Goal: Transaction & Acquisition: Download file/media

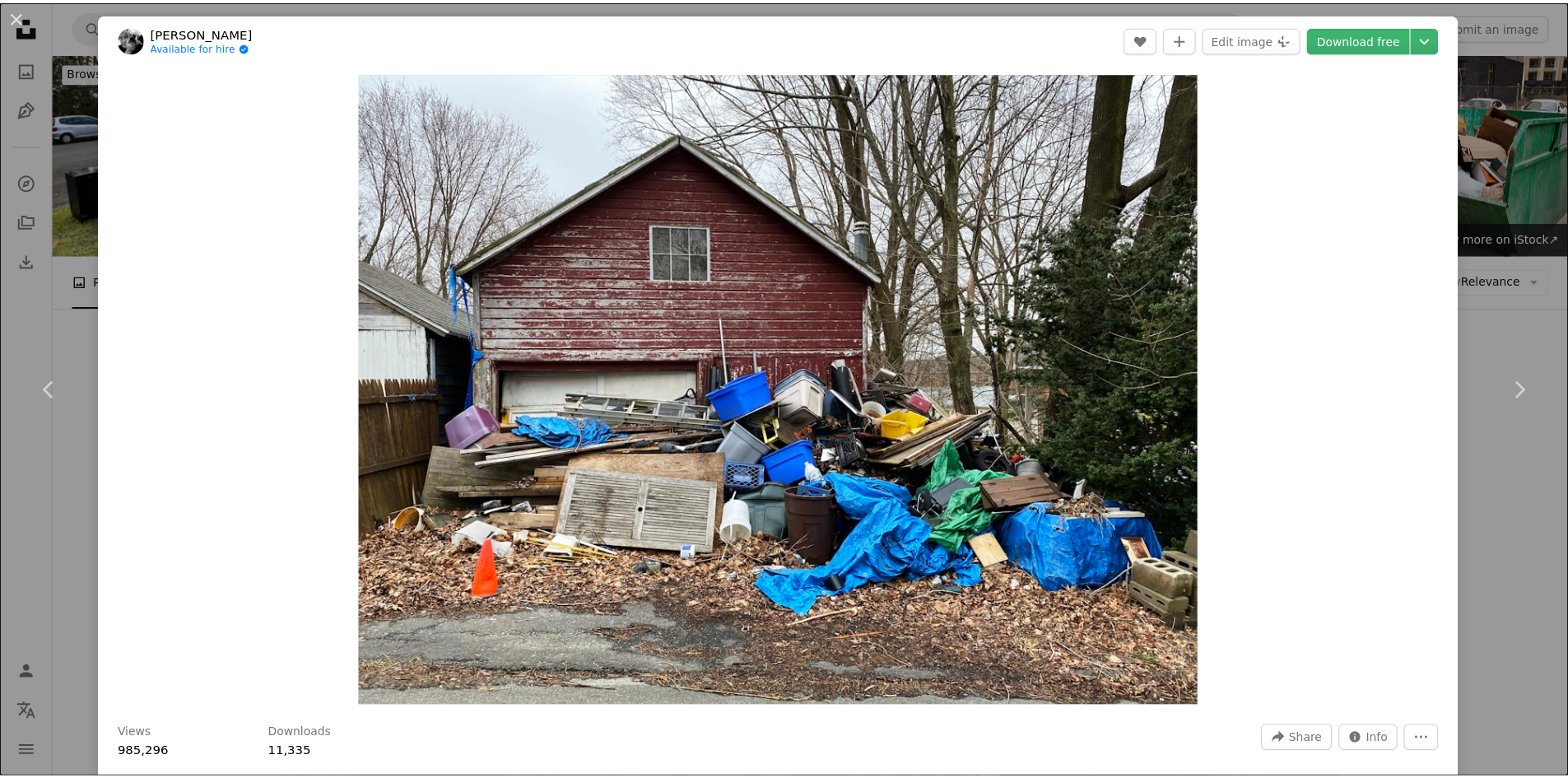
scroll to position [165, 0]
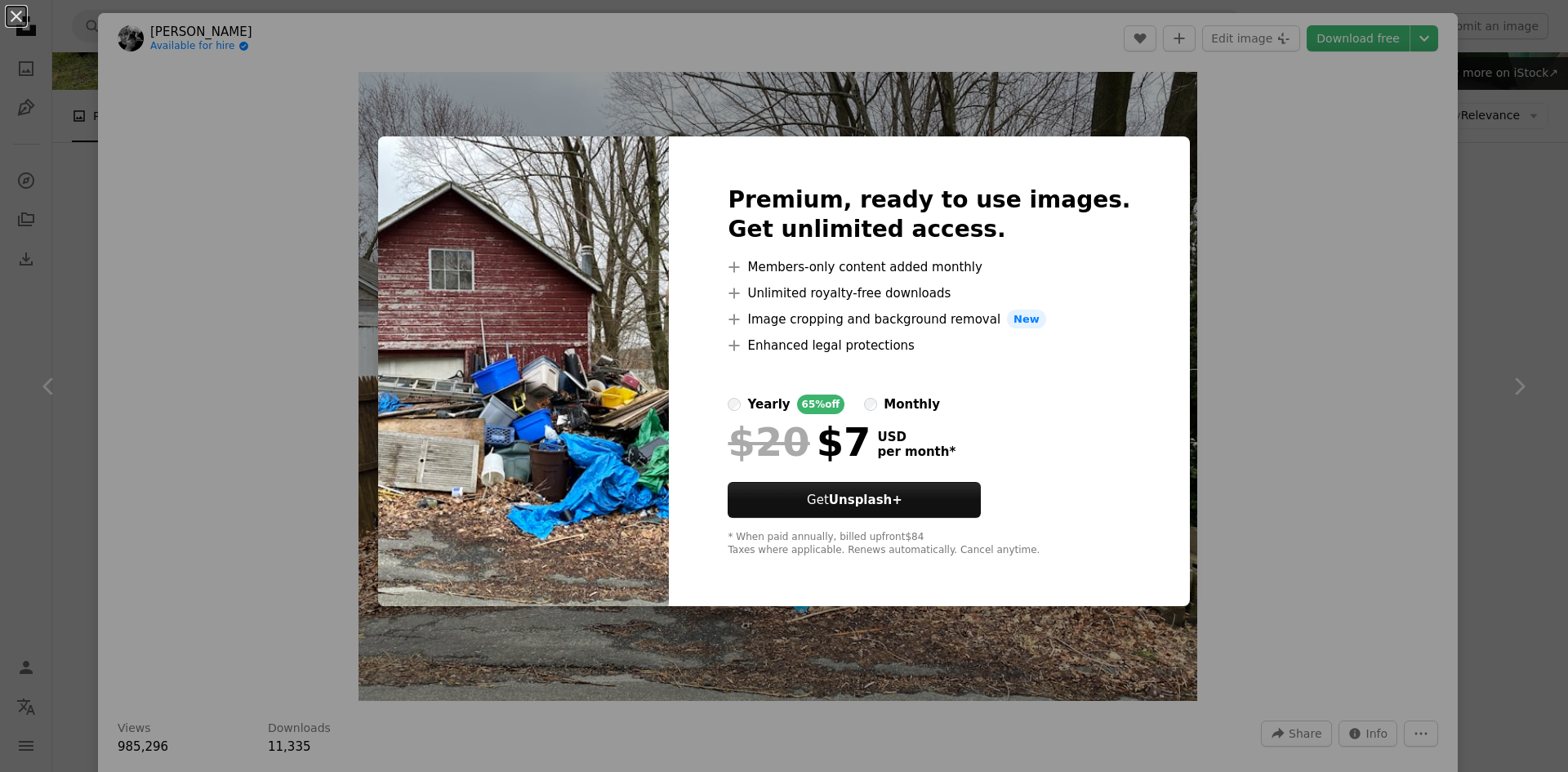
click at [1289, 164] on div "An X shape Premium, ready to use images. Get unlimited access. A plus sign Memb…" at bounding box center [784, 386] width 1568 height 772
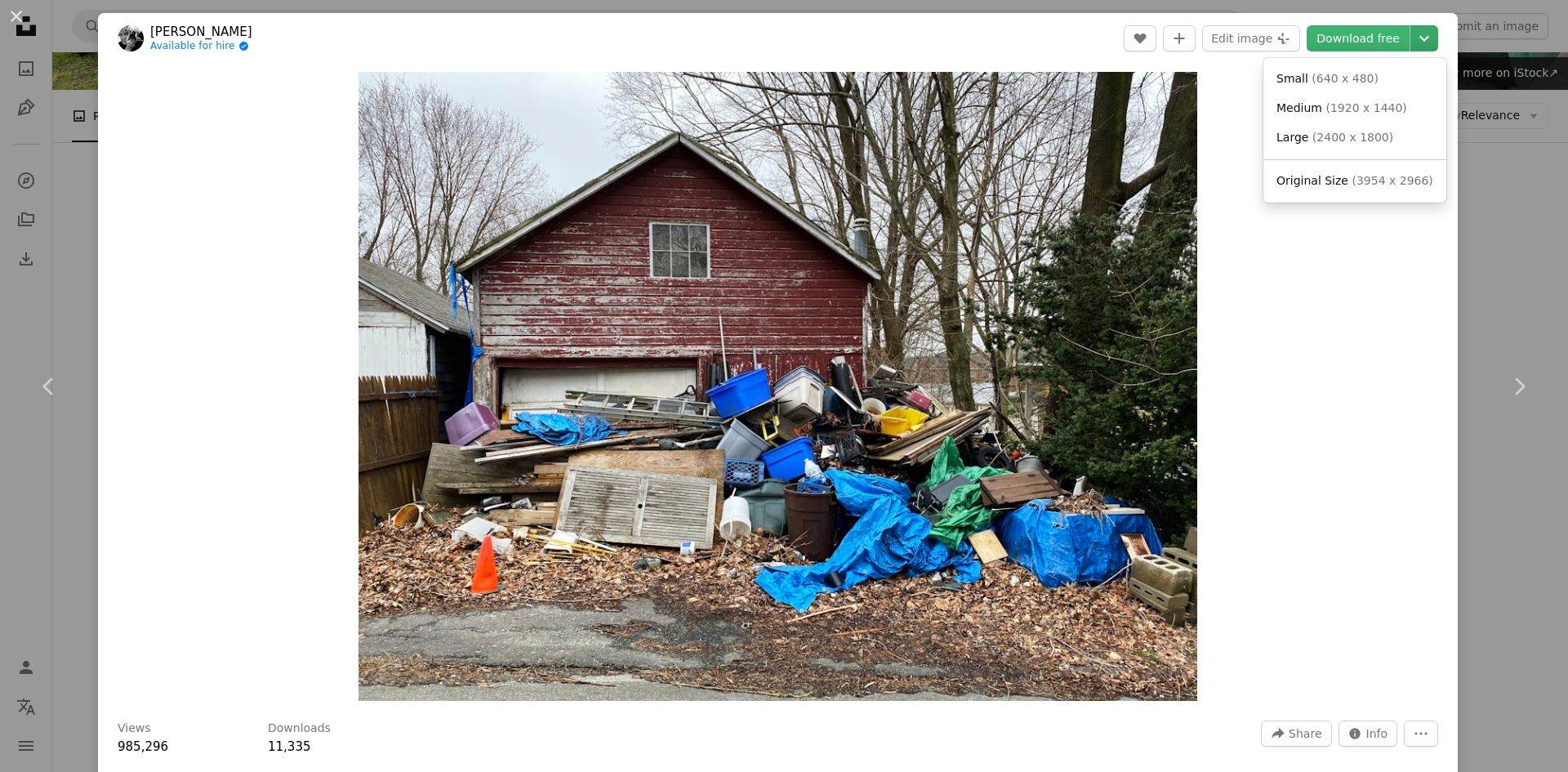
click at [1411, 34] on icon "Chevron down" at bounding box center [1424, 38] width 26 height 20
click at [1297, 374] on dialog "An X shape Chevron left Chevron right [PERSON_NAME] Available for hire A checkm…" at bounding box center [784, 386] width 1568 height 772
click at [77, 236] on div "An X shape Chevron left Chevron right [PERSON_NAME] Available for hire A checkm…" at bounding box center [784, 386] width 1568 height 772
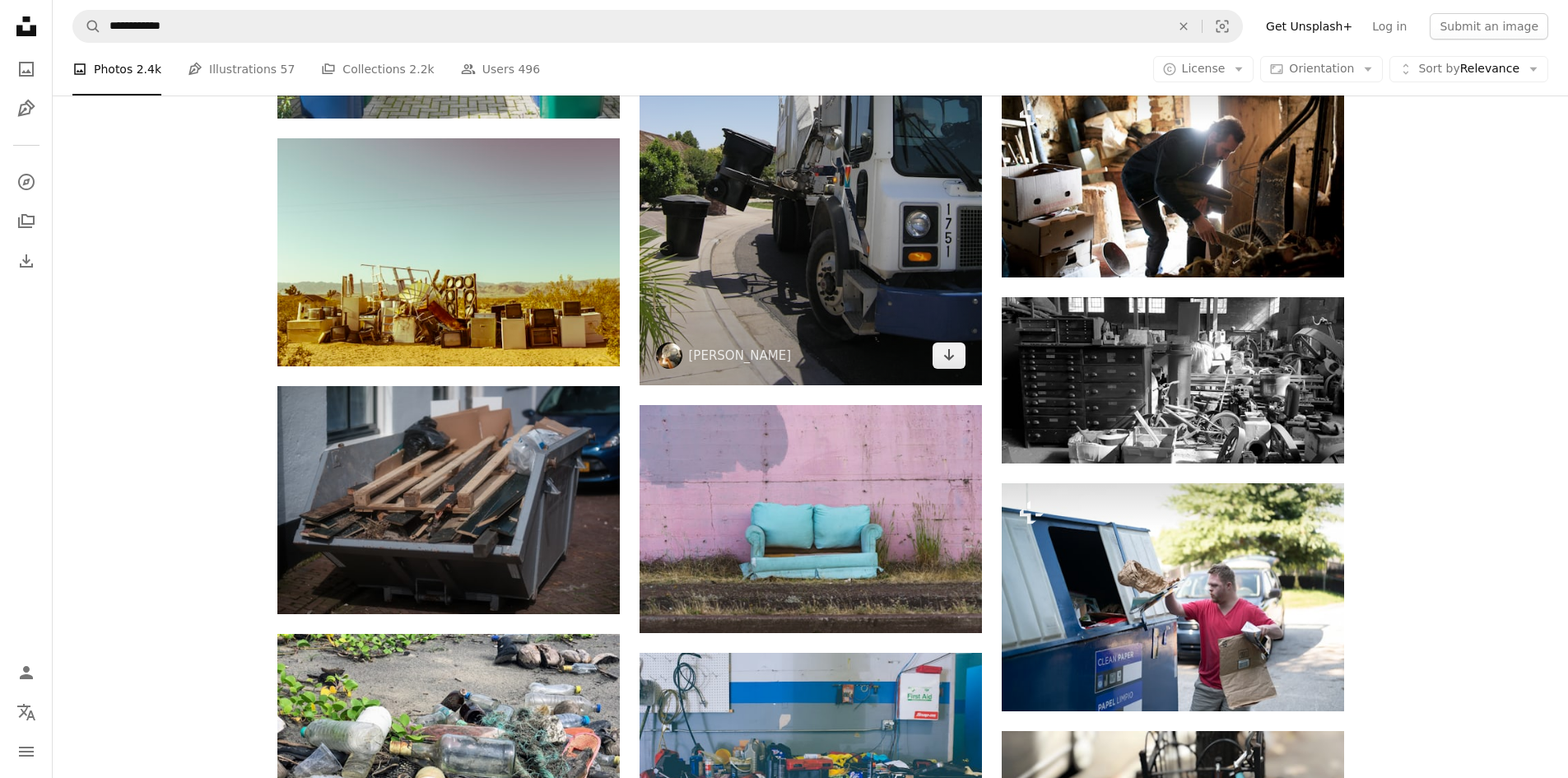
scroll to position [1070, 0]
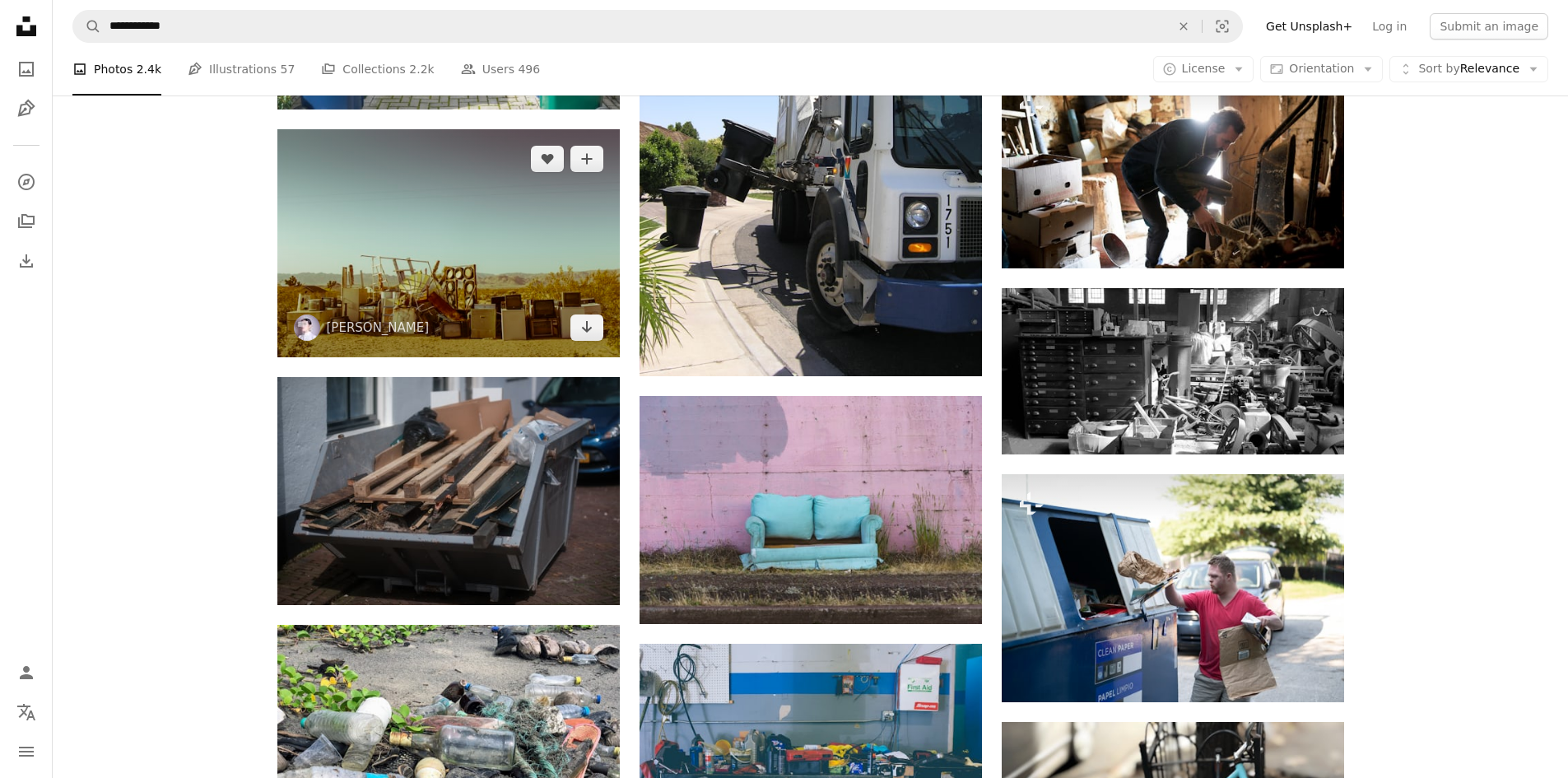
click at [514, 289] on img at bounding box center [448, 243] width 342 height 228
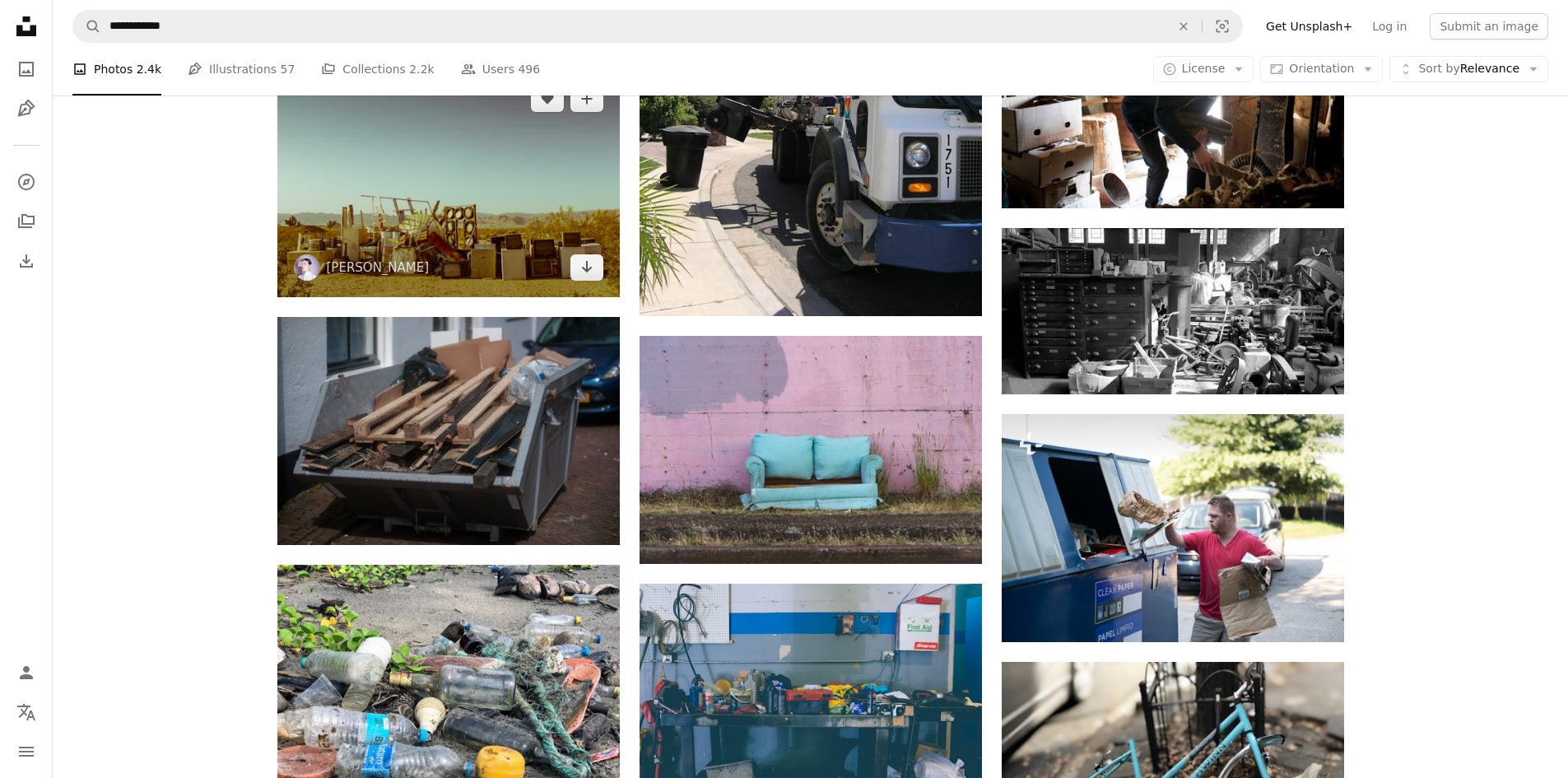
scroll to position [988, 0]
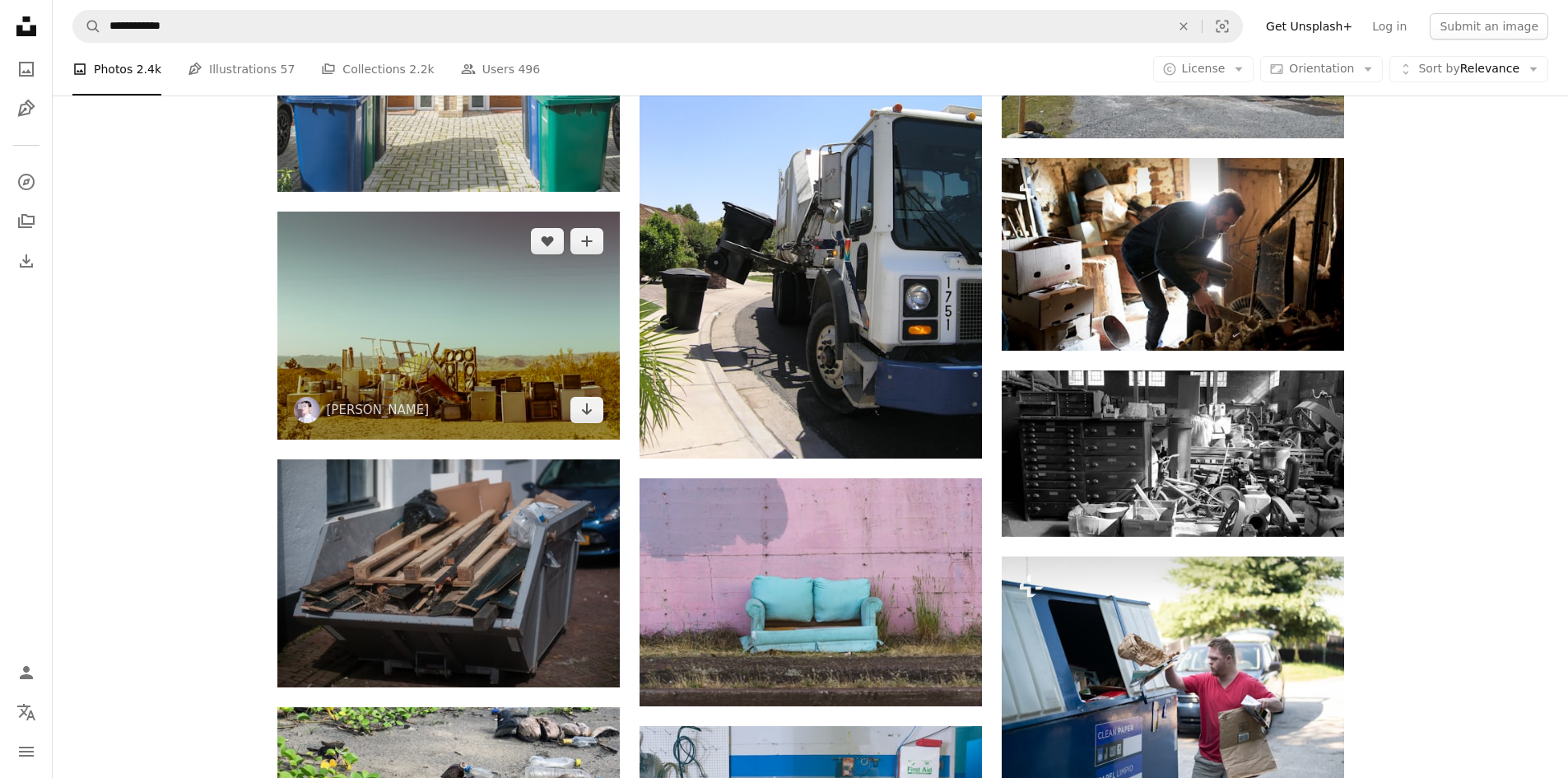
click at [543, 353] on img at bounding box center [448, 326] width 342 height 228
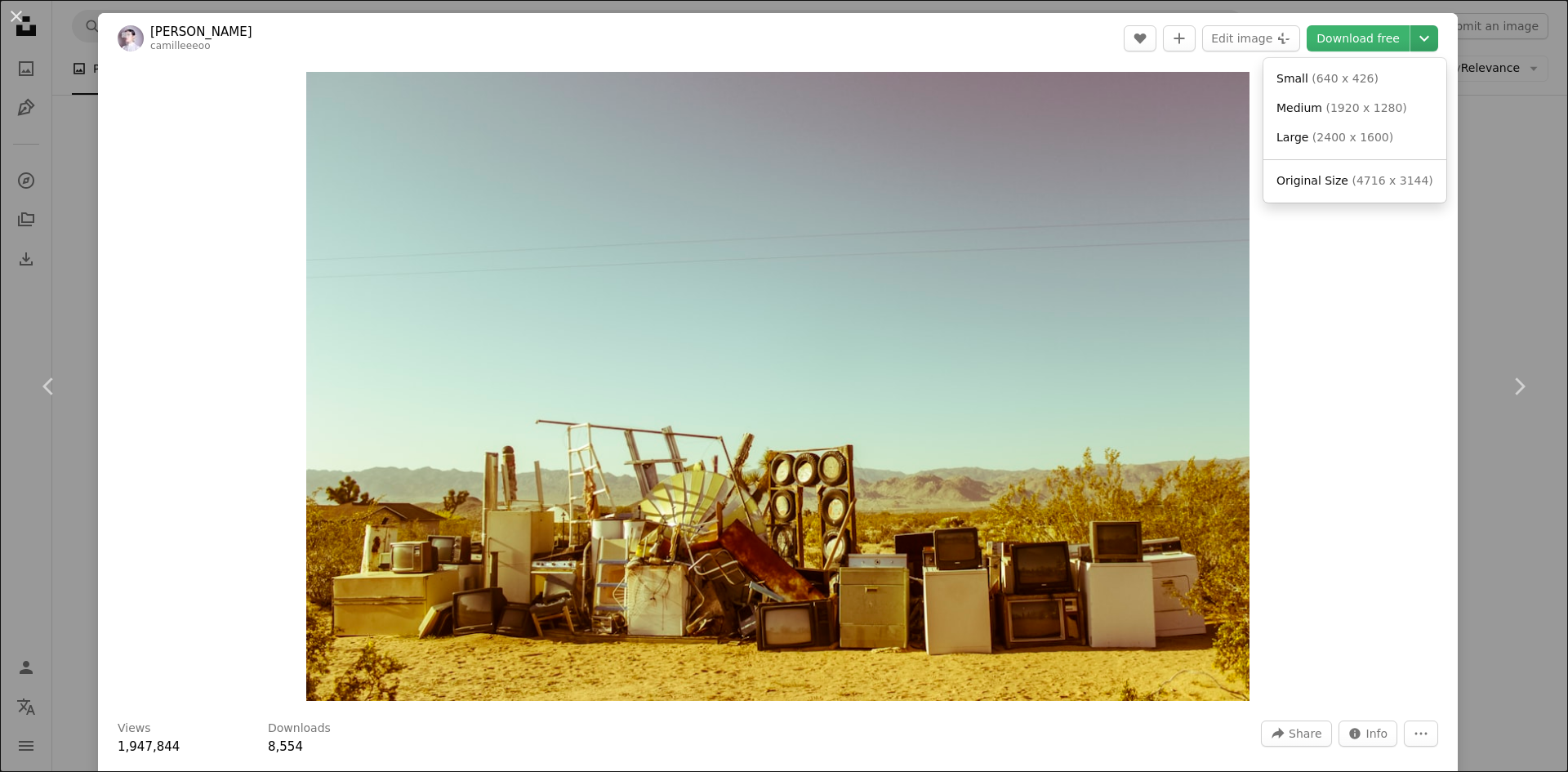
drag, startPoint x: 765, startPoint y: 334, endPoint x: 1412, endPoint y: 38, distance: 711.5
click at [1412, 38] on icon "Chevron down" at bounding box center [1424, 38] width 26 height 20
click at [1371, 42] on dialog "An X shape Chevron left Chevron right [PERSON_NAME] [PERSON_NAME] A heart A plu…" at bounding box center [784, 386] width 1568 height 772
click at [1365, 36] on link "Download free" at bounding box center [1358, 38] width 103 height 26
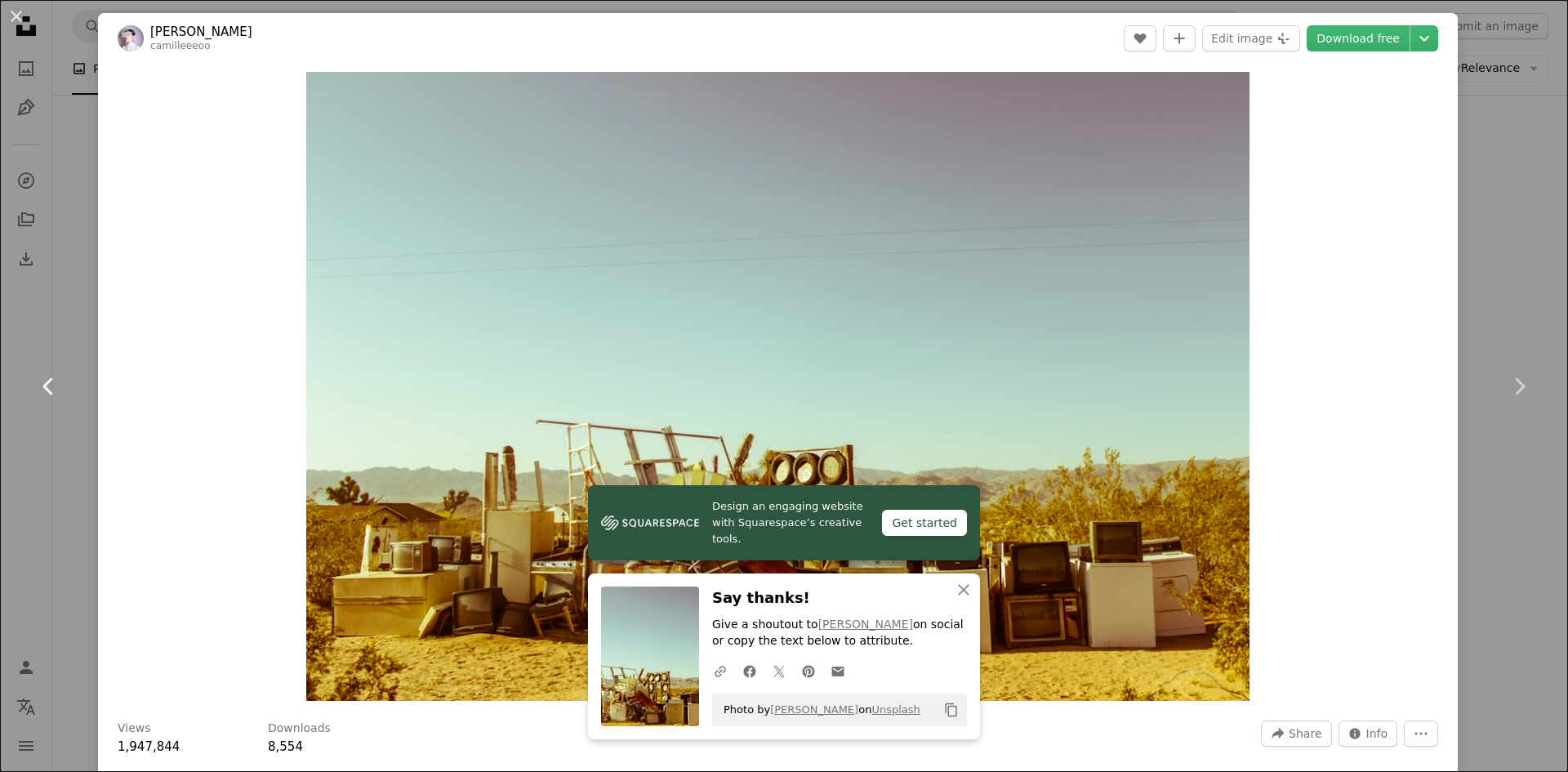
click at [0, 323] on link "Chevron left" at bounding box center [48, 386] width 98 height 157
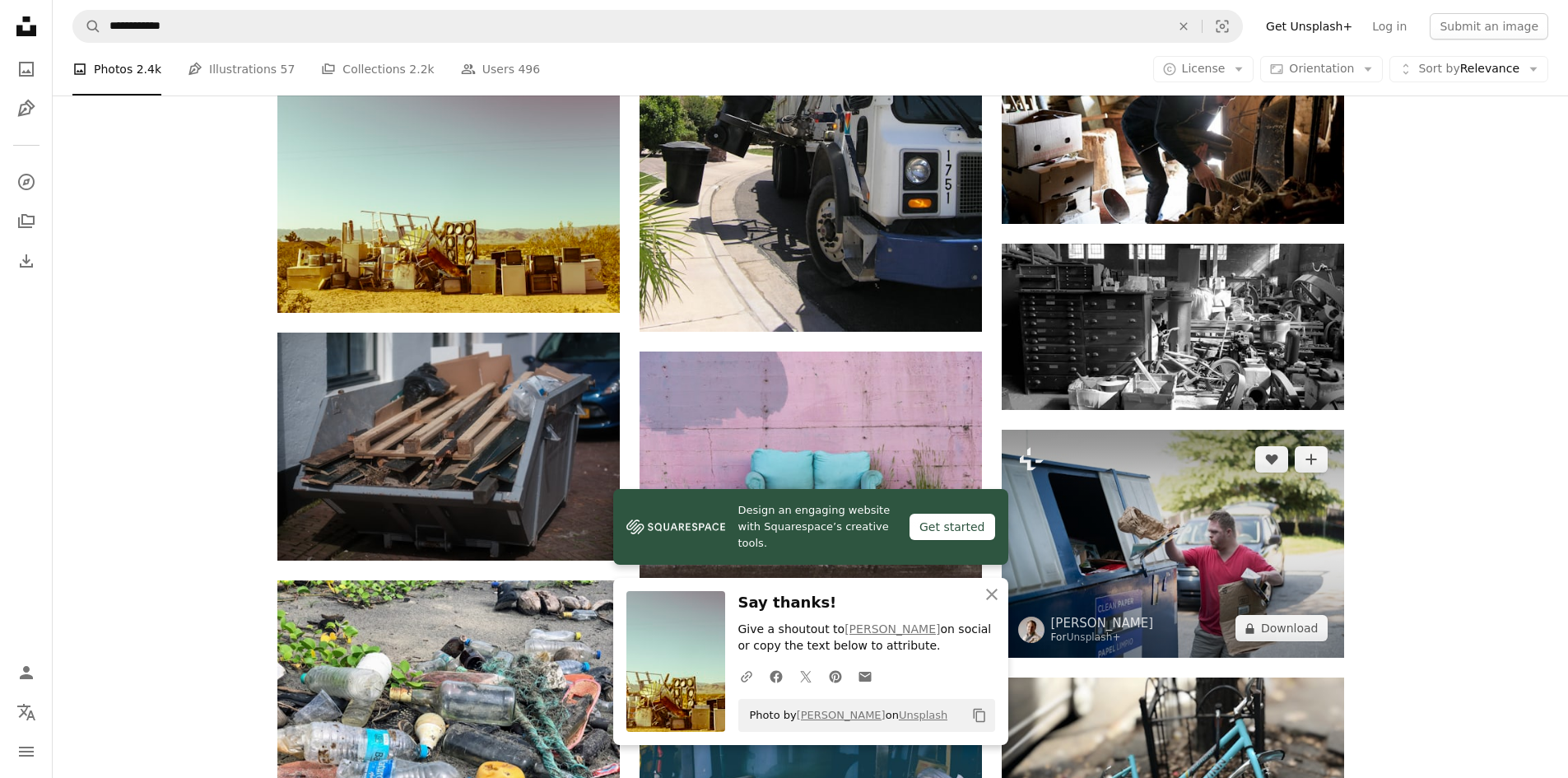
scroll to position [1317, 0]
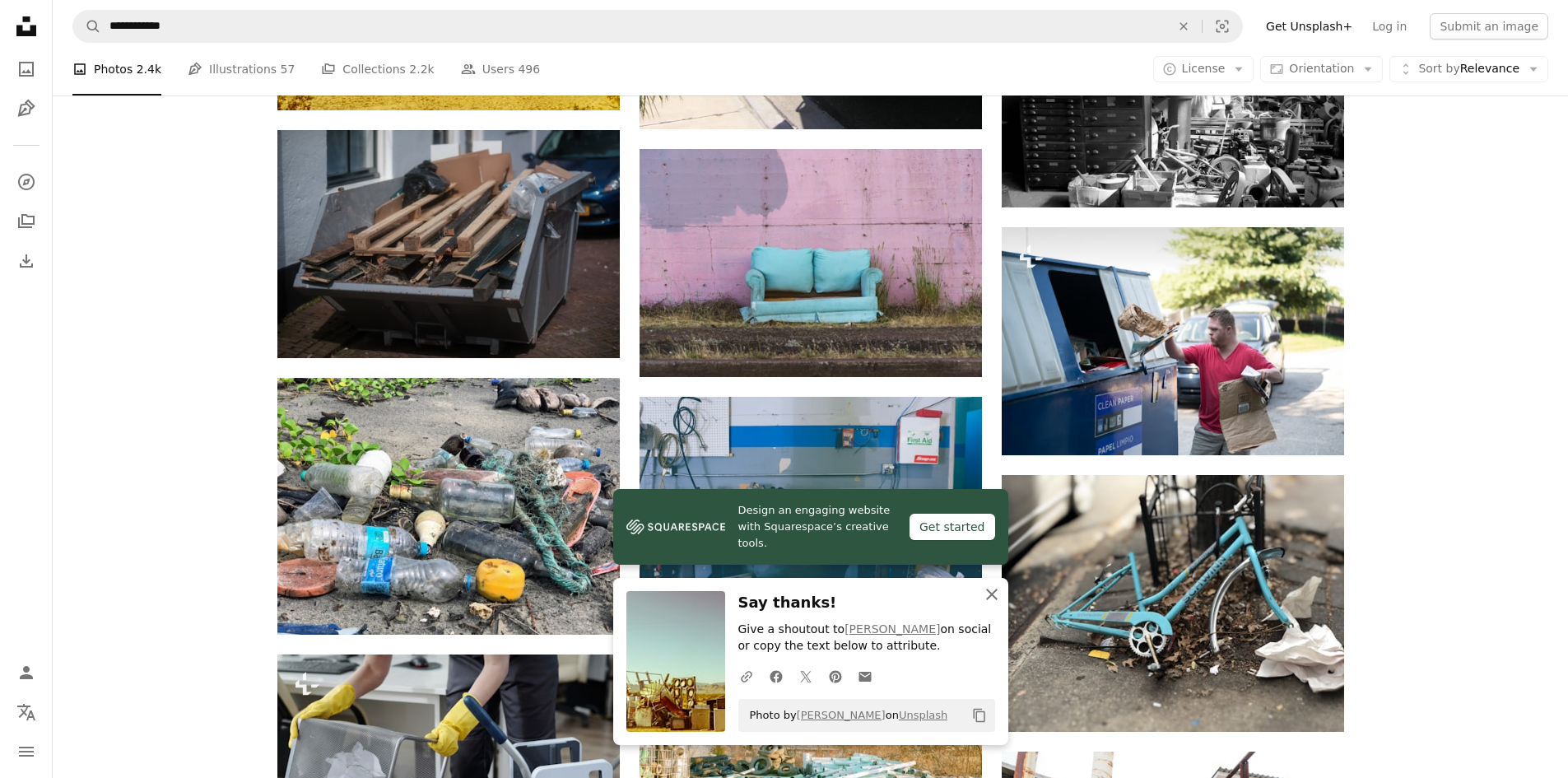
click at [994, 598] on icon "button" at bounding box center [991, 594] width 11 height 11
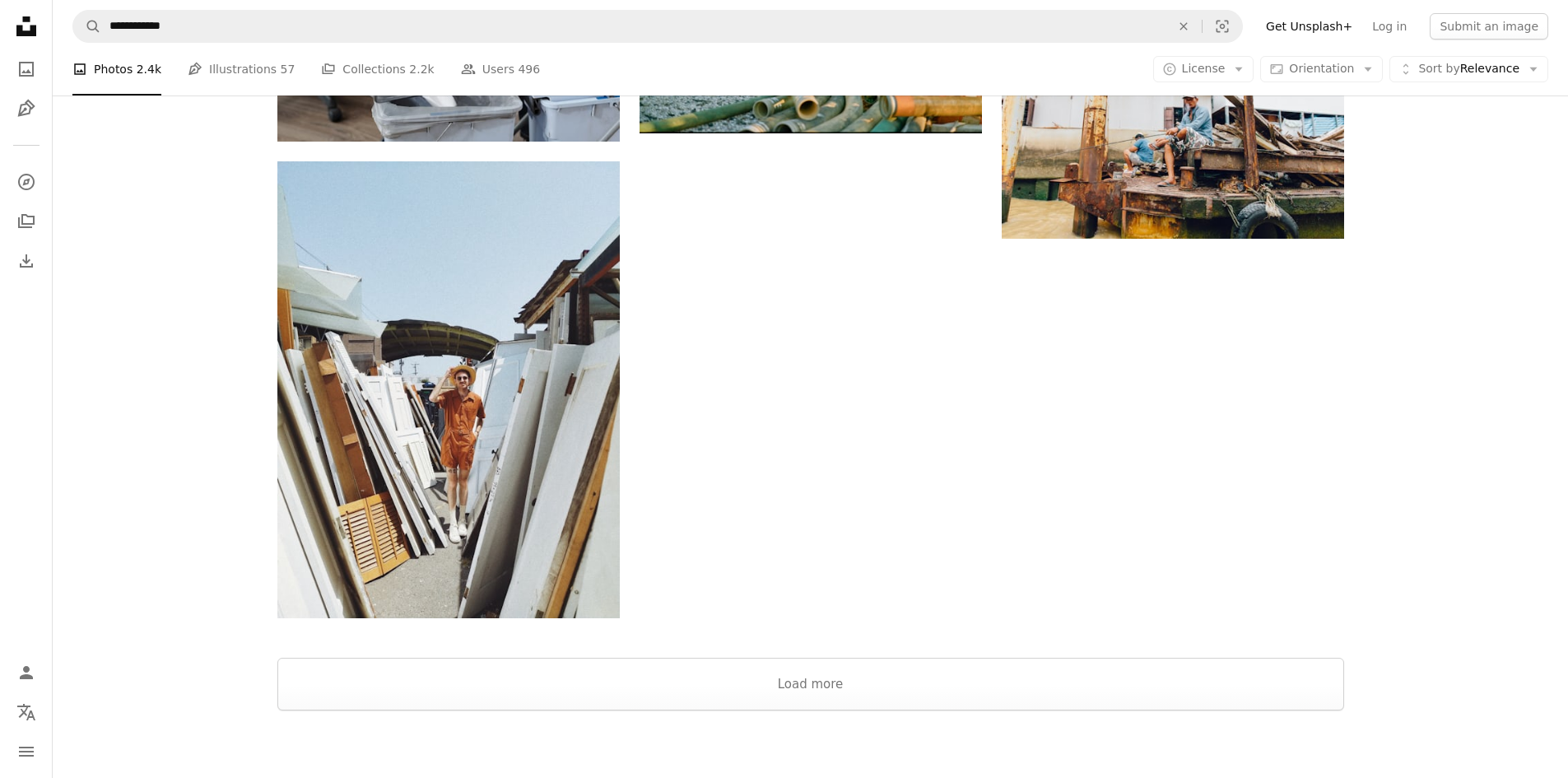
scroll to position [2388, 0]
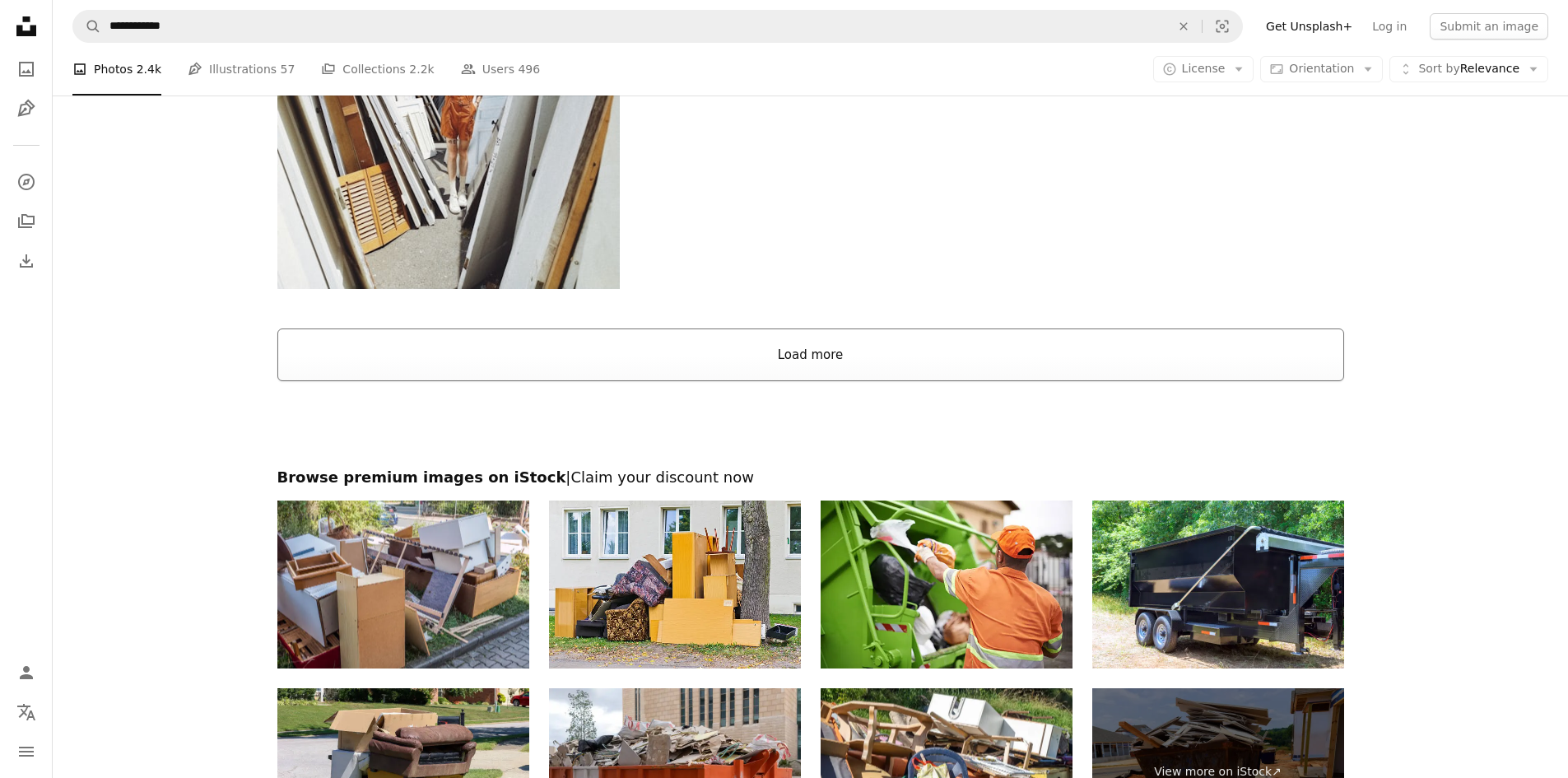
click at [830, 356] on button "Load more" at bounding box center [811, 355] width 1067 height 53
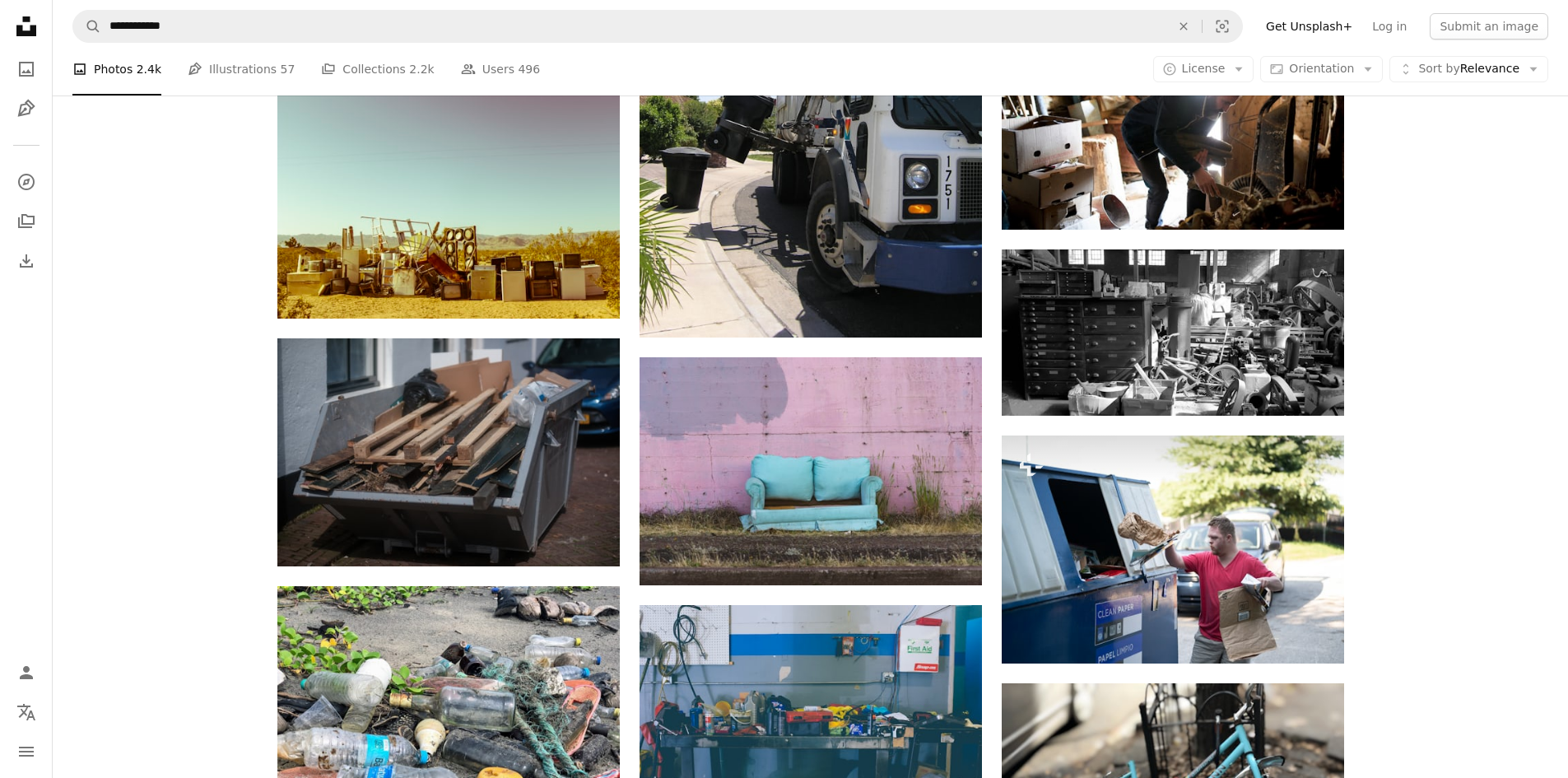
scroll to position [0, 0]
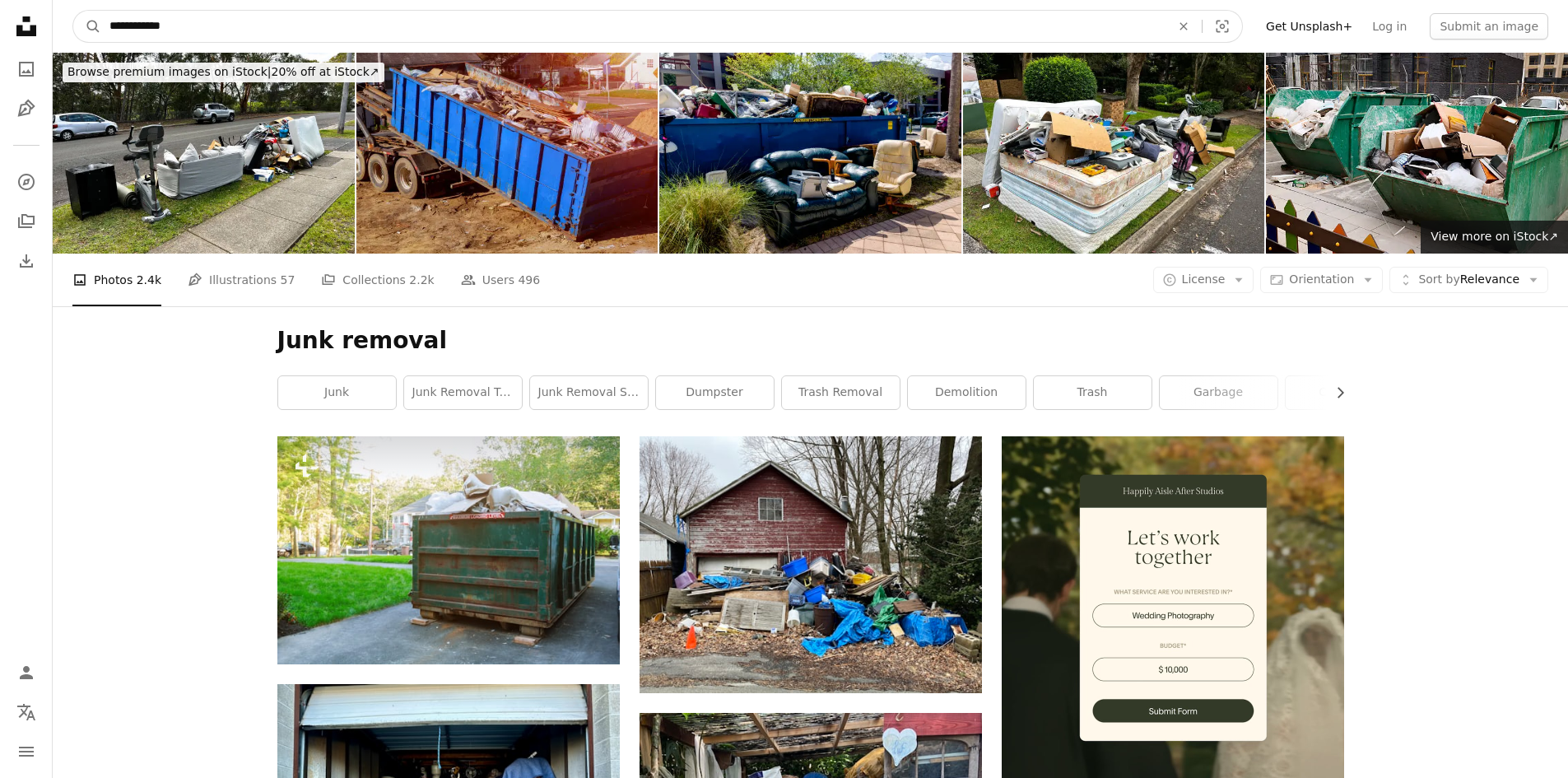
click at [693, 21] on input "**********" at bounding box center [633, 26] width 1064 height 32
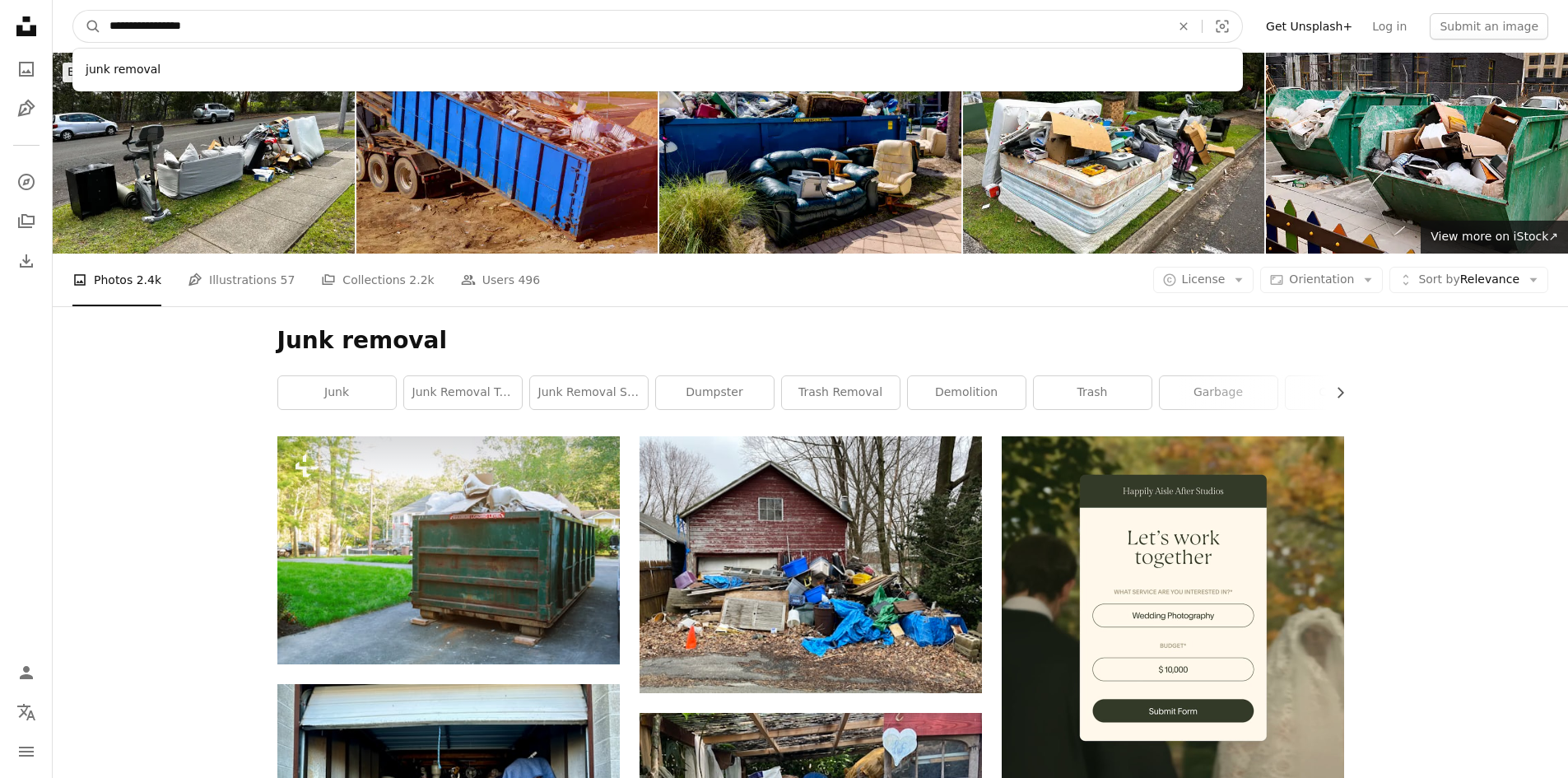
type input "**********"
click button "A magnifying glass" at bounding box center [86, 26] width 28 height 32
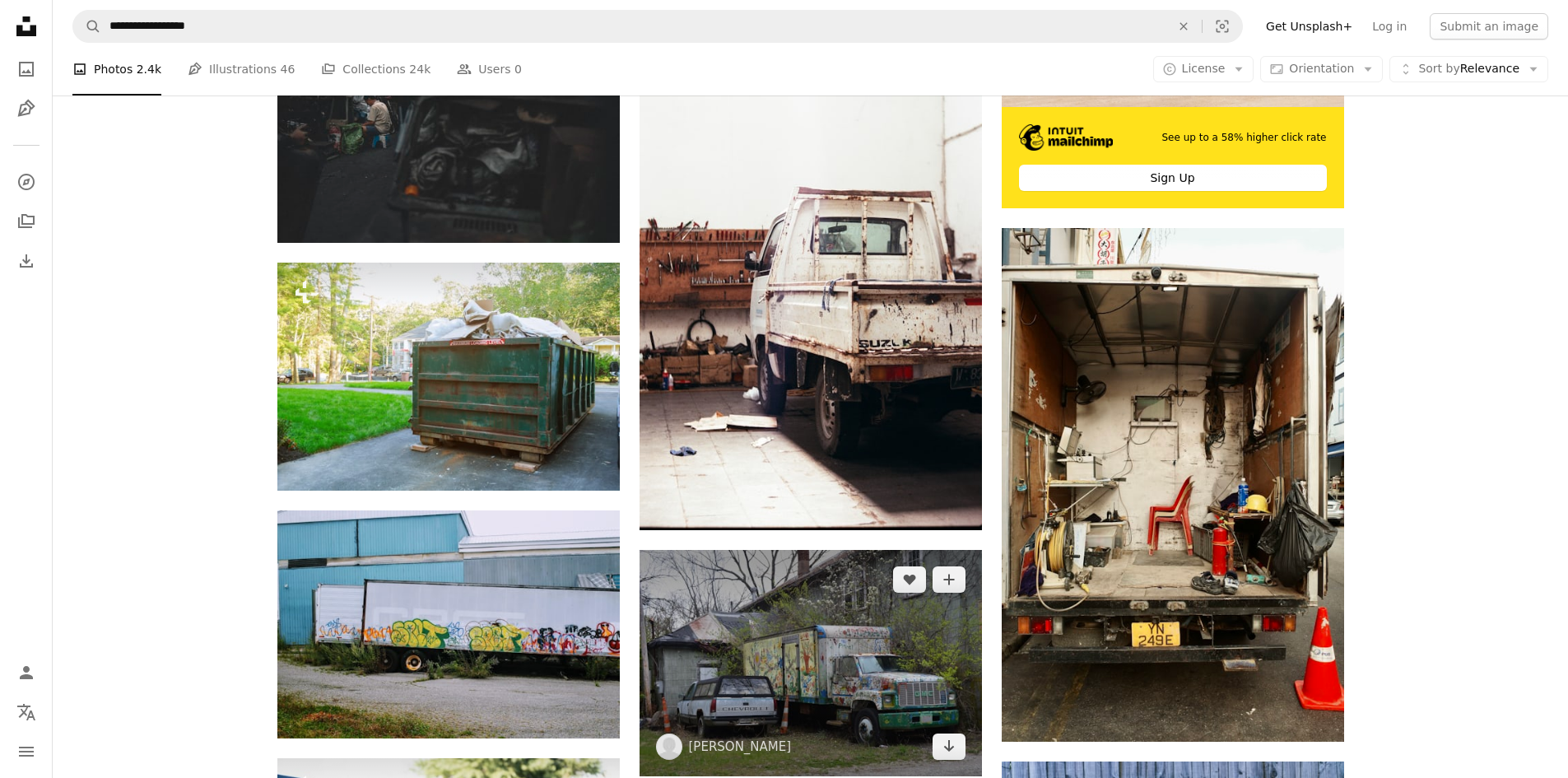
scroll to position [905, 0]
